Goal: Find specific page/section: Find specific page/section

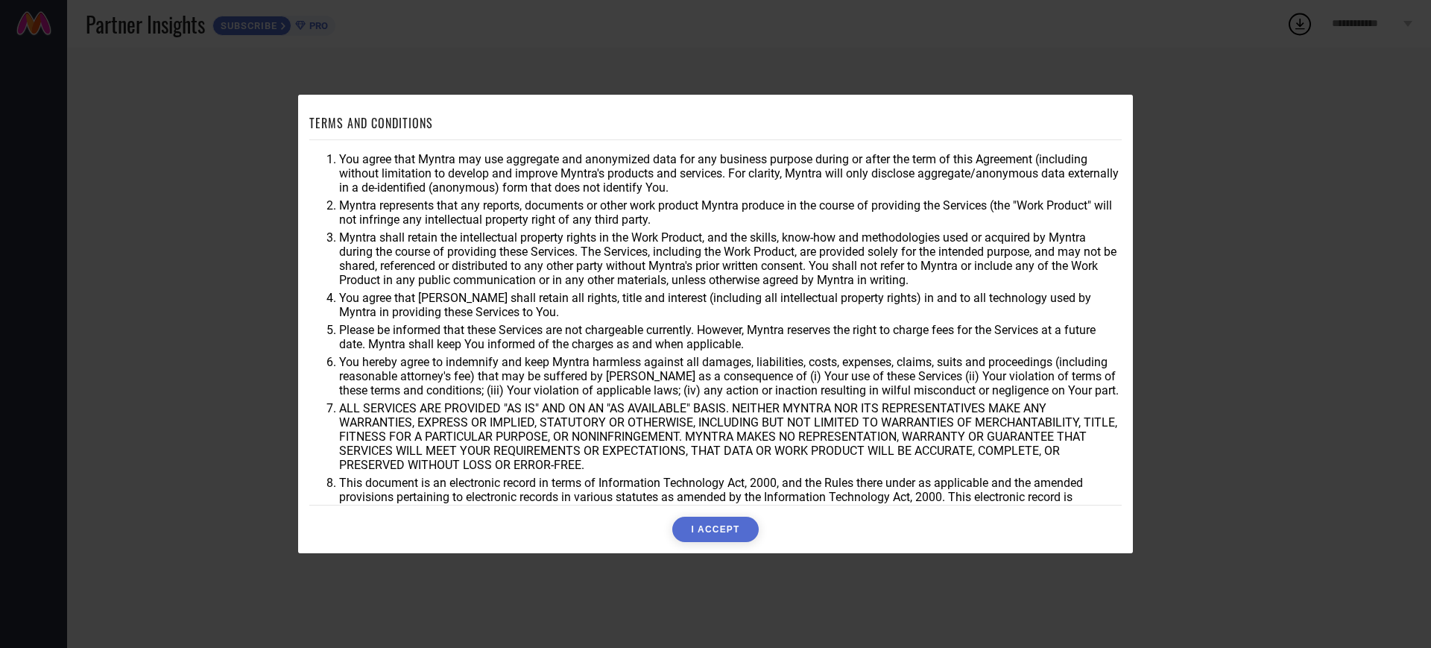
click at [707, 528] on button "I ACCEPT" at bounding box center [715, 529] width 86 height 25
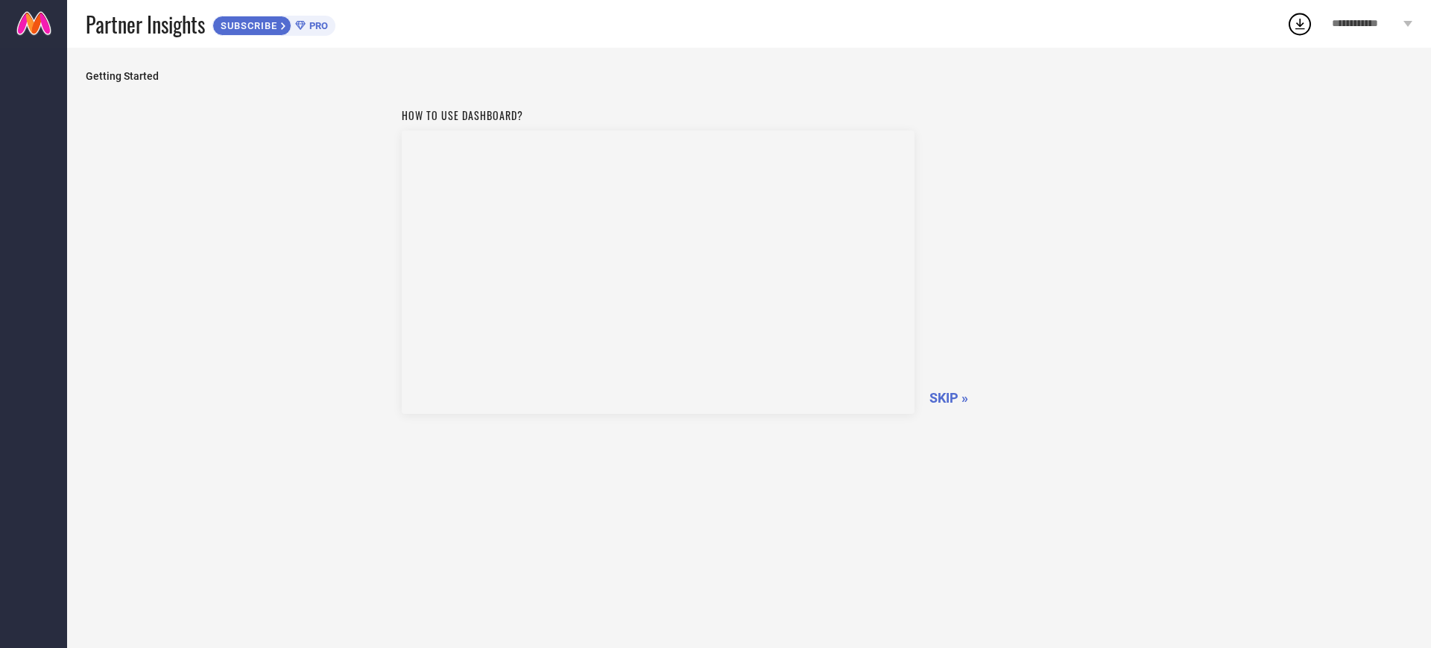
click at [953, 400] on span "SKIP »" at bounding box center [948, 398] width 39 height 16
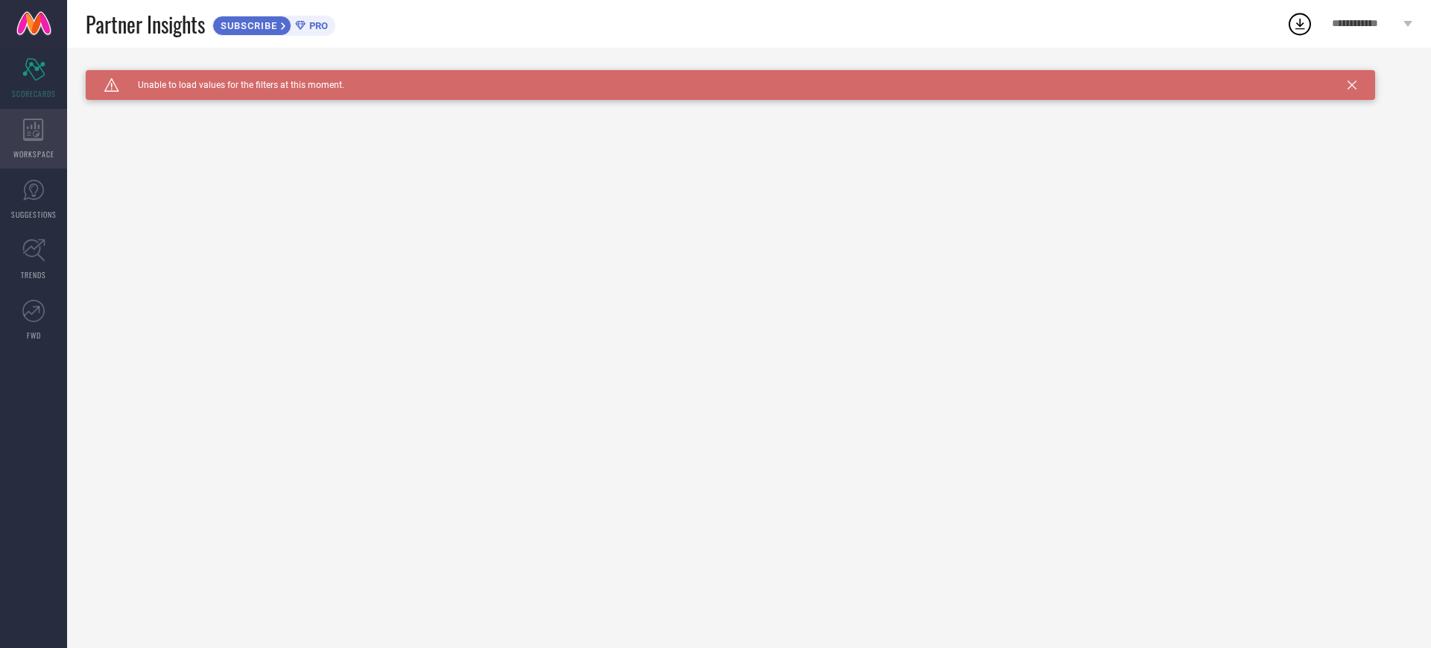
click at [47, 132] on div "WORKSPACE" at bounding box center [33, 139] width 67 height 60
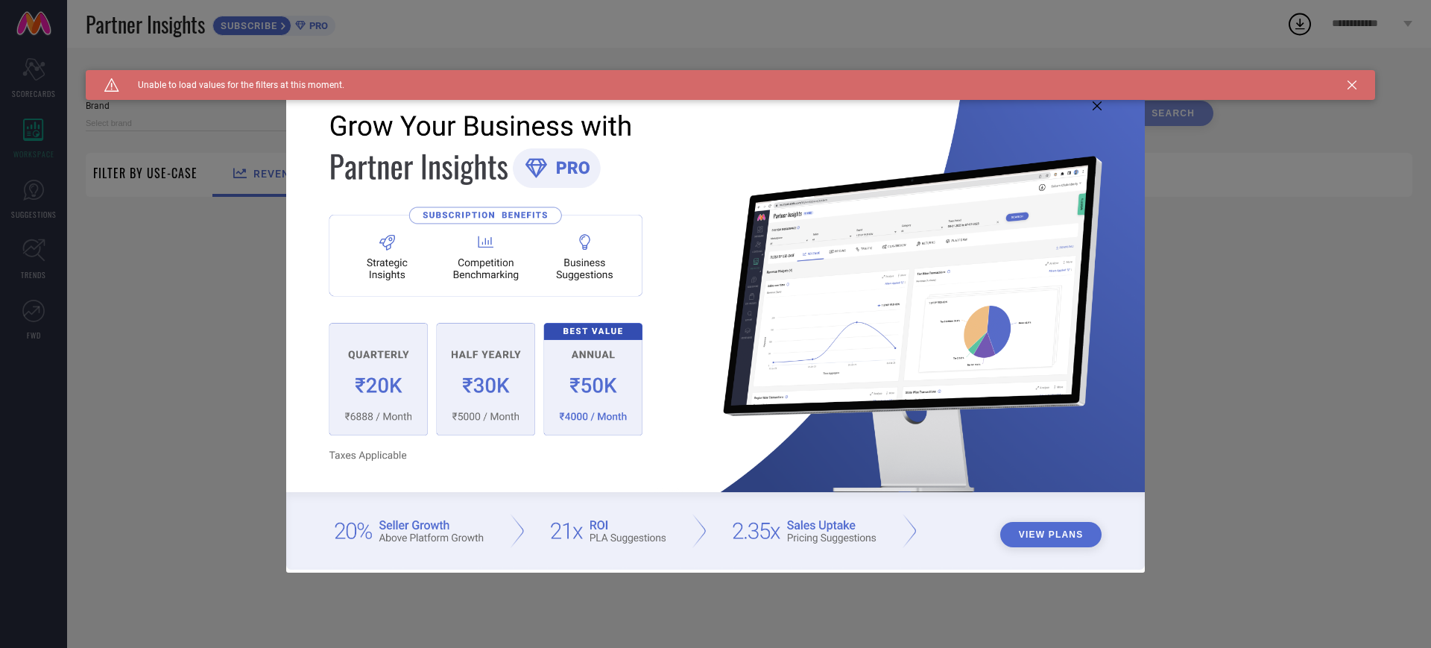
type input "1 STOP FASHION"
type input "All"
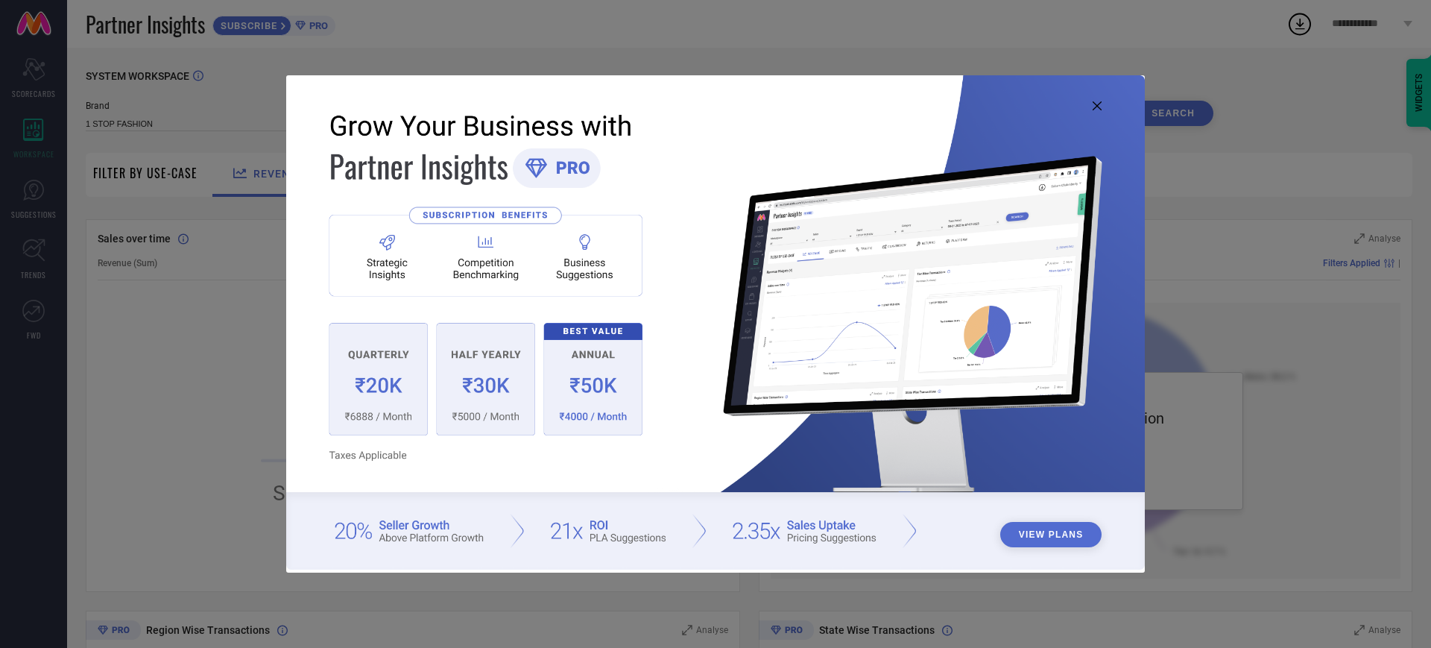
click at [1098, 110] on icon at bounding box center [1097, 105] width 9 height 9
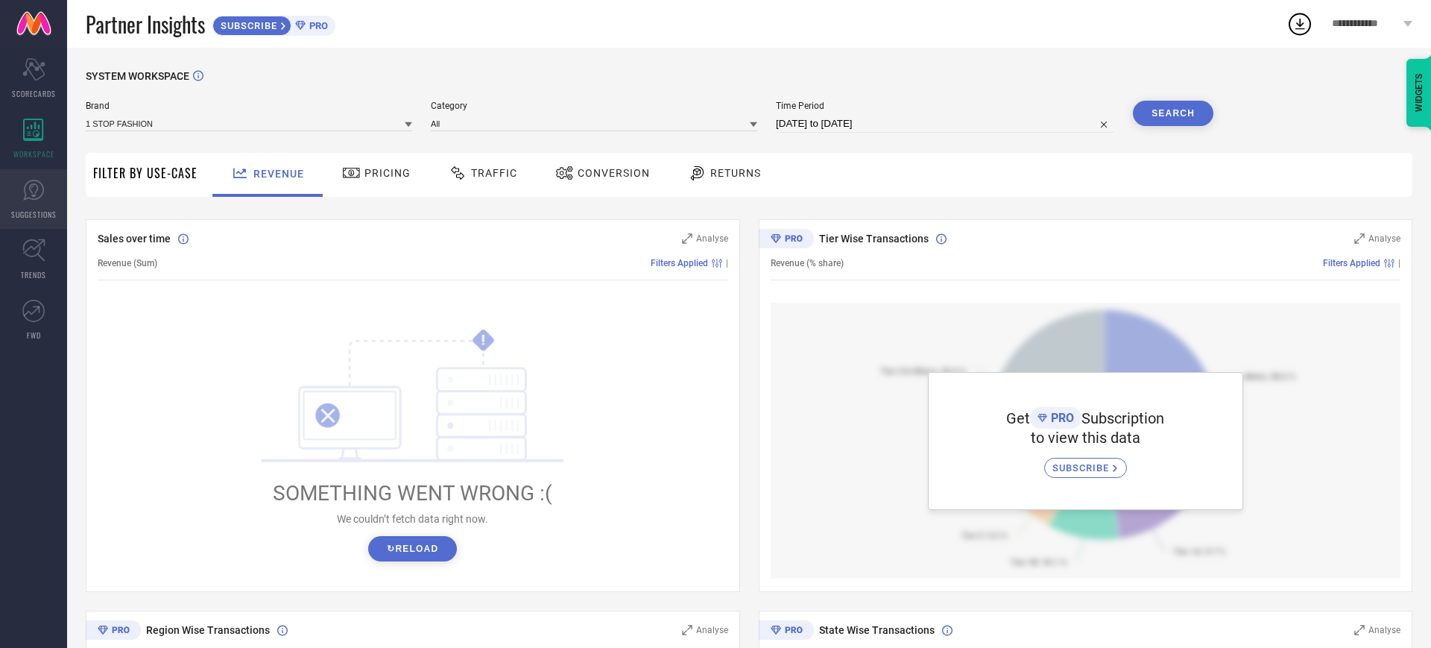
click at [23, 195] on icon at bounding box center [33, 190] width 22 height 22
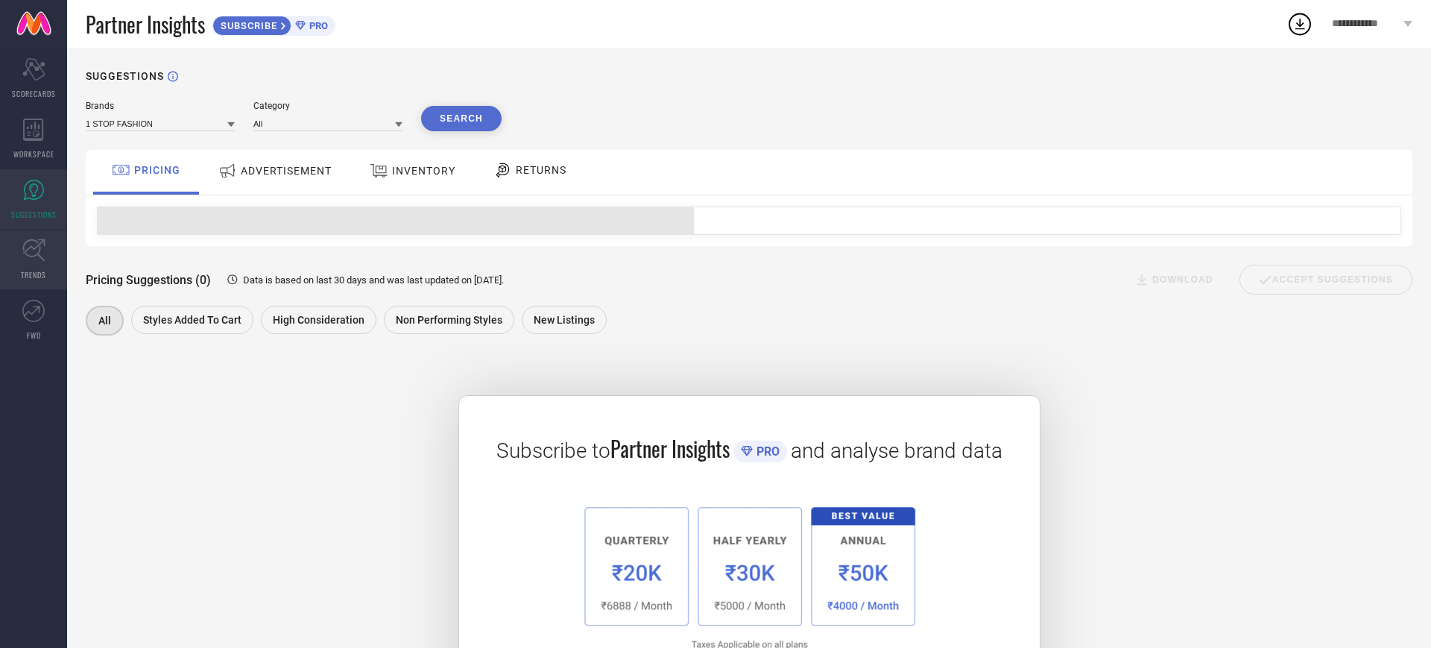
click at [34, 251] on icon at bounding box center [33, 250] width 23 height 23
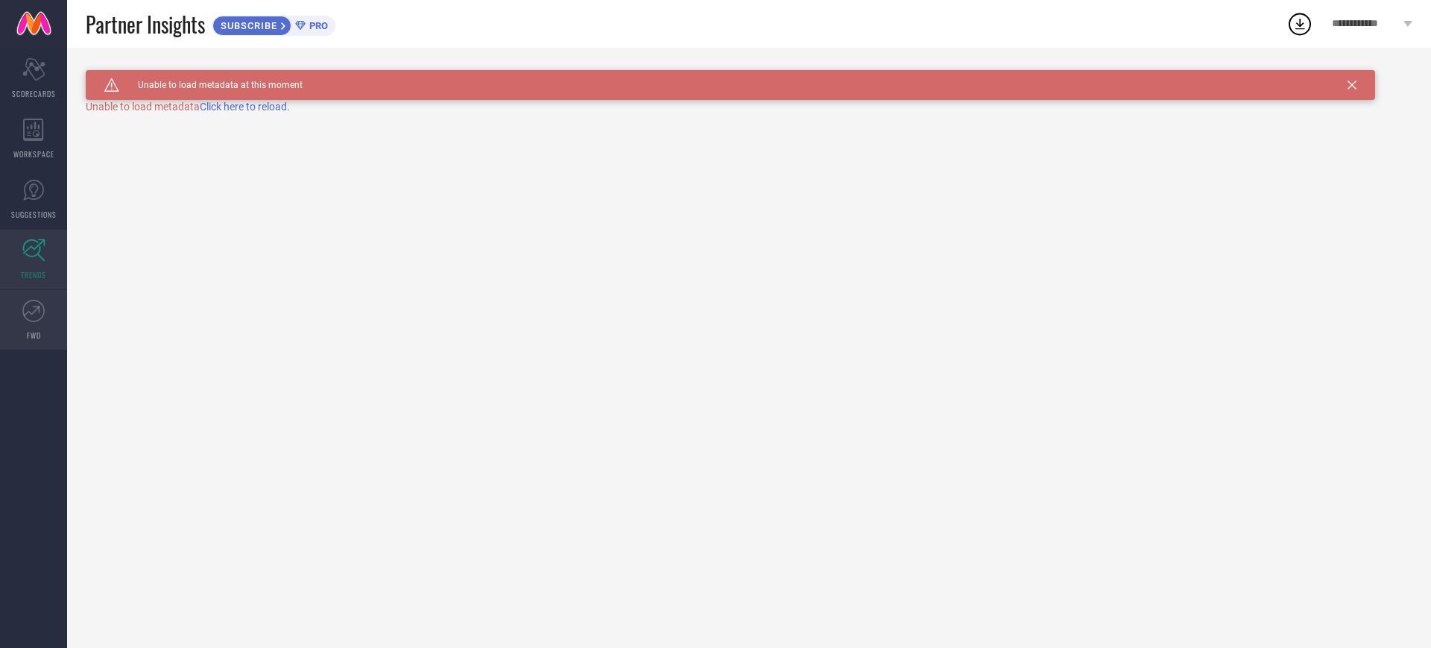
click at [31, 327] on link "FWD" at bounding box center [33, 320] width 67 height 60
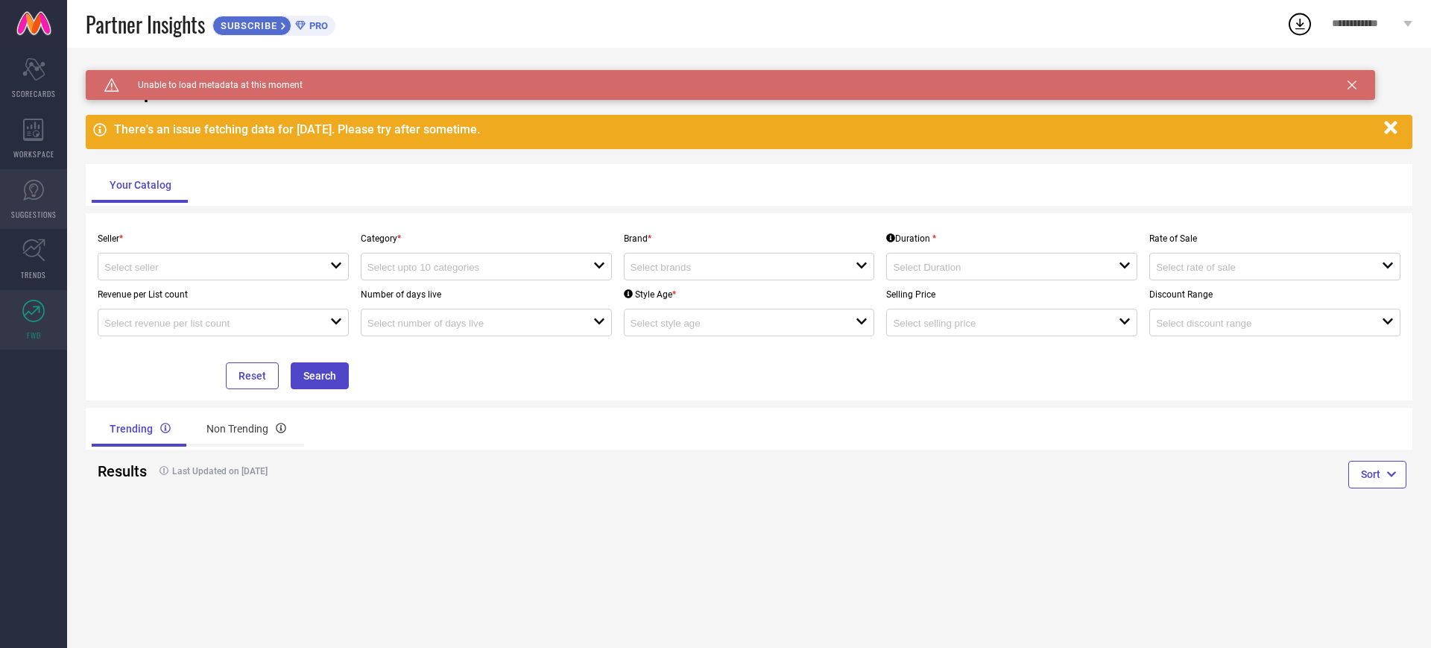
click at [41, 198] on icon at bounding box center [33, 190] width 22 height 22
